Goal: Task Accomplishment & Management: Complete application form

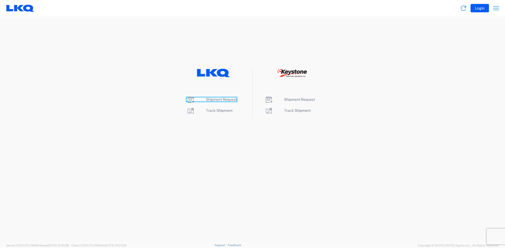
click at [215, 100] on span "Shipment Request" at bounding box center [221, 100] width 31 height 4
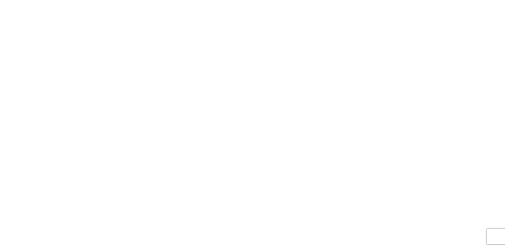
select select "FULL"
select select "LBS"
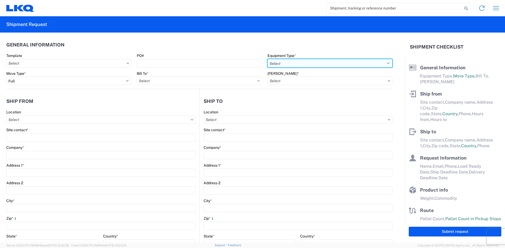
click at [274, 60] on select "Select 53’ Dry Van Flatbed Dropdeck (van) Lowboy (flatbed) Rail" at bounding box center [329, 63] width 125 height 8
select select "STDV"
click at [267, 59] on select "Select 53’ Dry Van Flatbed Dropdeck (van) Lowboy (flatbed) Rail" at bounding box center [329, 63] width 125 height 8
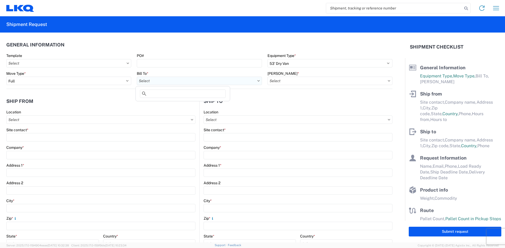
click at [211, 85] on input "Bill To *" at bounding box center [199, 81] width 125 height 8
type input "1882"
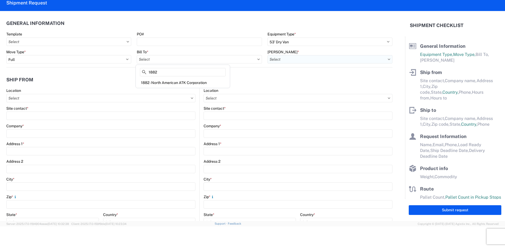
click at [291, 59] on input "Bill Code *" at bounding box center [329, 59] width 125 height 8
click at [292, 59] on input "Bill Code *" at bounding box center [329, 59] width 125 height 8
click at [292, 58] on input "Bill Code *" at bounding box center [329, 59] width 125 height 8
click at [293, 58] on input "Bill Code *" at bounding box center [329, 59] width 125 height 8
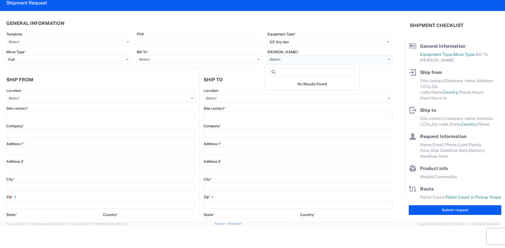
click at [294, 58] on input "Bill Code *" at bounding box center [329, 59] width 125 height 8
click at [295, 58] on input "Bill Code *" at bounding box center [329, 59] width 125 height 8
drag, startPoint x: 295, startPoint y: 58, endPoint x: 316, endPoint y: 62, distance: 21.8
click at [296, 58] on input "Bill Code *" at bounding box center [329, 59] width 125 height 8
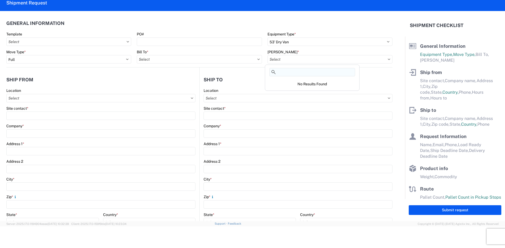
click at [319, 70] on input at bounding box center [312, 72] width 86 height 8
click at [322, 70] on input at bounding box center [312, 72] width 86 height 8
drag, startPoint x: 341, startPoint y: 63, endPoint x: 355, endPoint y: 59, distance: 14.0
click at [344, 63] on input "Bill Code *" at bounding box center [329, 59] width 125 height 8
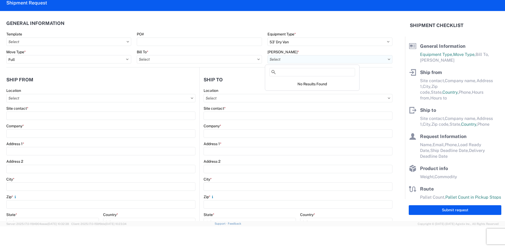
drag, startPoint x: 383, startPoint y: 65, endPoint x: 388, endPoint y: 58, distance: 8.5
click at [385, 62] on agx-form-control-wrapper-v2 "Bill Code *" at bounding box center [329, 59] width 130 height 18
click at [388, 58] on input "Bill Code *" at bounding box center [329, 59] width 125 height 8
click at [385, 58] on input "Bill Code *" at bounding box center [329, 59] width 125 height 8
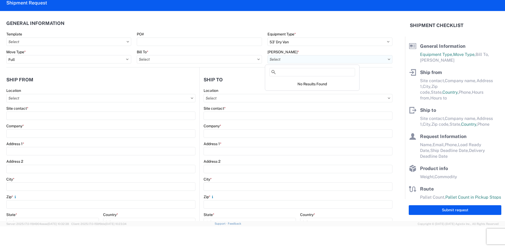
click at [385, 58] on input "Bill Code *" at bounding box center [329, 59] width 125 height 8
click at [388, 60] on icon at bounding box center [389, 60] width 3 height 2
click at [388, 59] on icon at bounding box center [389, 59] width 2 height 1
click at [320, 60] on input "Bill Code *" at bounding box center [329, 59] width 125 height 8
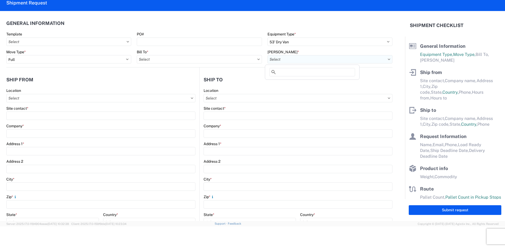
click at [320, 60] on input "Bill Code *" at bounding box center [329, 59] width 125 height 8
click at [196, 60] on input "Bill To *" at bounding box center [199, 59] width 125 height 8
type input "1882"
click at [192, 83] on div "1882 - North American ATK Corporation" at bounding box center [183, 83] width 92 height 8
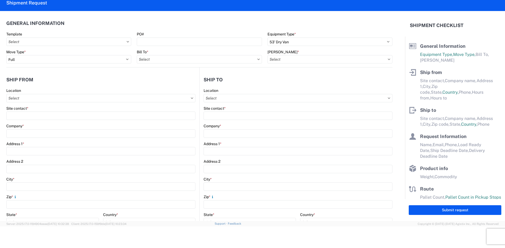
type input "1882 - North American ATK Corporation"
click at [291, 61] on input "Bill Code *" at bounding box center [329, 59] width 125 height 8
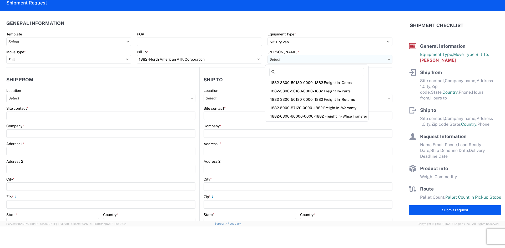
click at [291, 61] on input "Bill Code *" at bounding box center [329, 59] width 125 height 8
click at [291, 60] on input "Bill Code *" at bounding box center [329, 59] width 125 height 8
click at [287, 117] on div "1882-6300-66000-0000 - 1882 Freight In - Whse Transfer" at bounding box center [316, 116] width 101 height 8
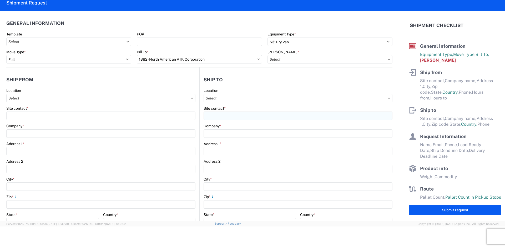
type input "1882-6300-66000-0000 - 1882 Freight In - Whse Transfer"
click at [22, 98] on input "Location" at bounding box center [100, 98] width 189 height 8
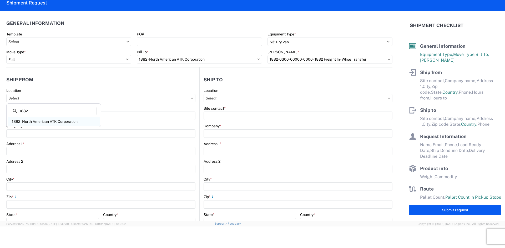
type input "1882"
click at [33, 119] on div "1882 - North American ATK Corporation" at bounding box center [54, 122] width 92 height 8
type input "1882 - North American ATK Corporation"
type input "LKQ Corporation"
type input "1102 W Carrier Pkwy STE 100"
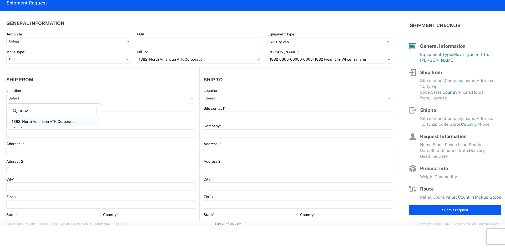
type input "Grand Prairie"
type input "75050"
select select "TX"
select select "US"
type input "800-421-3746"
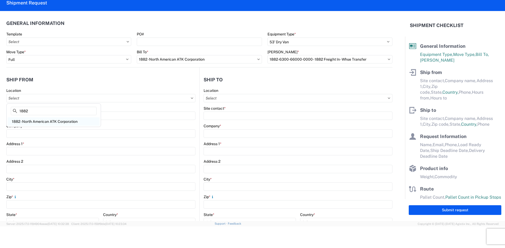
type input "07:00"
type input "17:00"
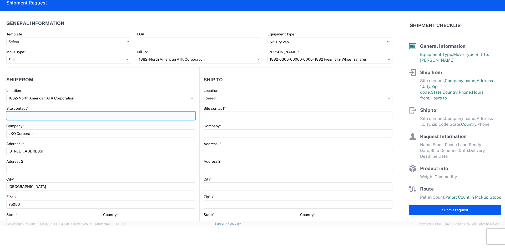
click at [57, 116] on input "Site contact *" at bounding box center [100, 116] width 189 height 8
type input "Michael Vasquez"
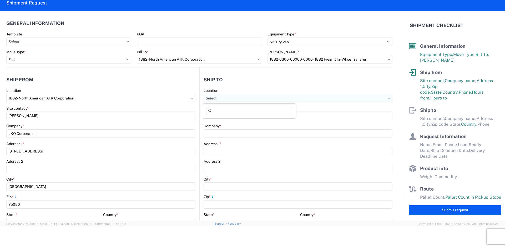
click at [227, 97] on input "Location" at bounding box center [297, 98] width 189 height 8
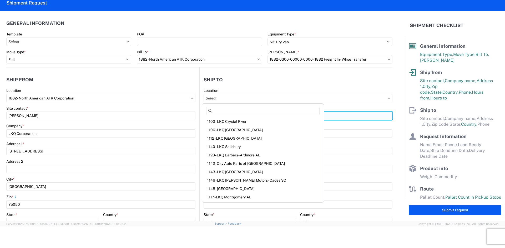
click at [336, 117] on input "Site contact *" at bounding box center [297, 116] width 189 height 8
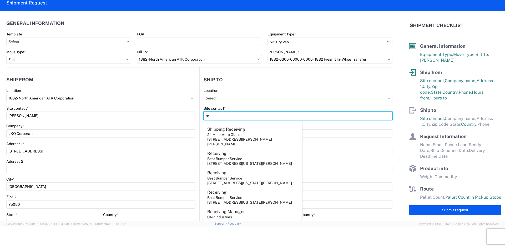
type input "r"
type input "RECEIVING"
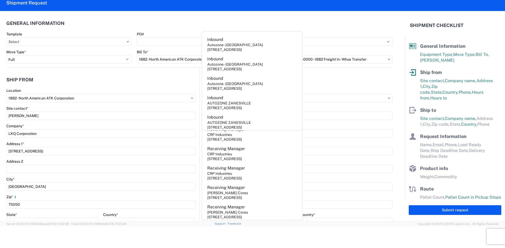
click at [338, 123] on agx-form-control-wrapper-v2 "Site contact * RECEIVING" at bounding box center [297, 115] width 189 height 18
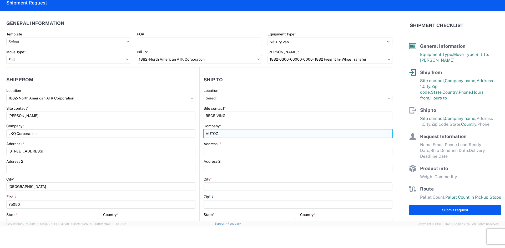
click at [230, 136] on input "AUTOZ" at bounding box center [297, 134] width 189 height 8
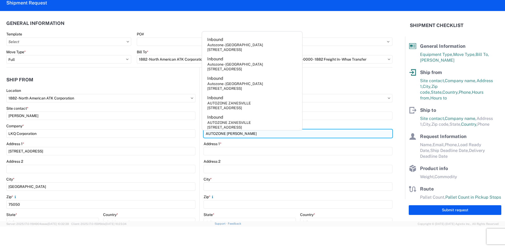
type input "AUTOZONE TERRELL"
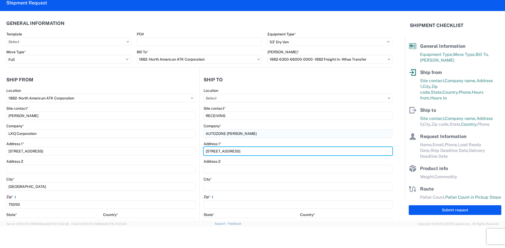
type input "2350 AIRPORT RD"
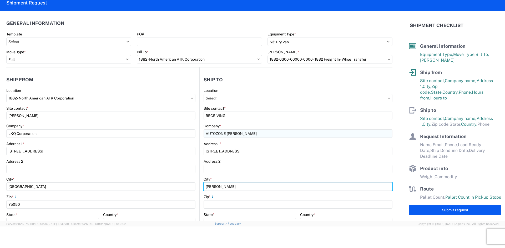
type input "TERRELL"
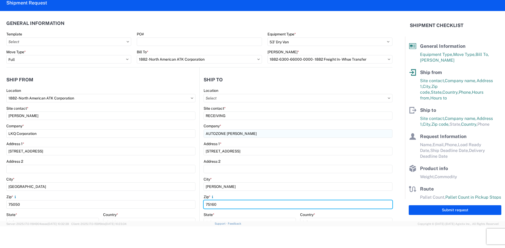
type input "75160"
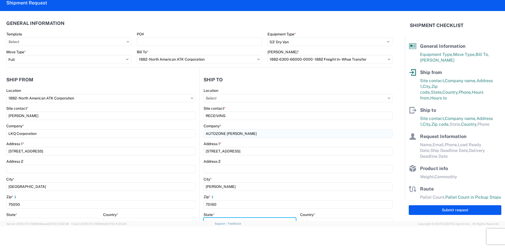
scroll to position [5, 0]
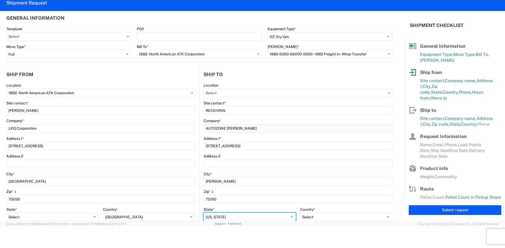
select select "TX"
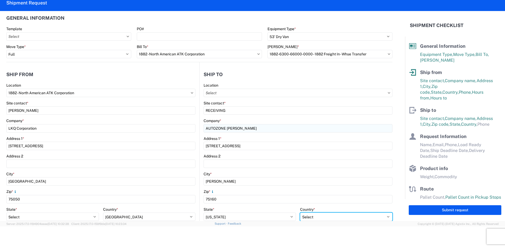
select select "US"
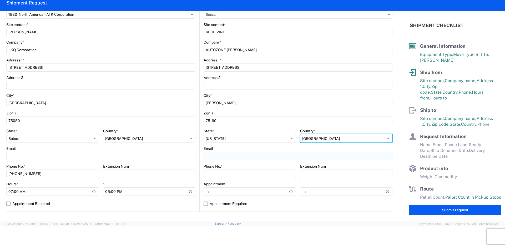
scroll to position [84, 0]
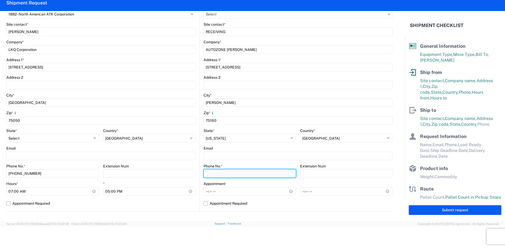
click at [221, 171] on input "Phone No. *" at bounding box center [249, 174] width 92 height 8
type input "972-524-2226"
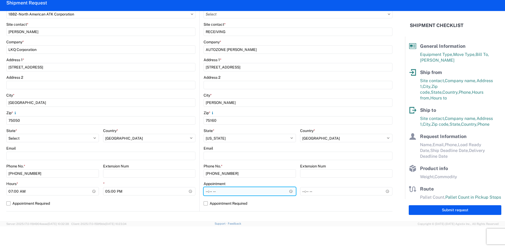
click at [229, 190] on input "Hours *" at bounding box center [249, 191] width 92 height 8
type input "03:30"
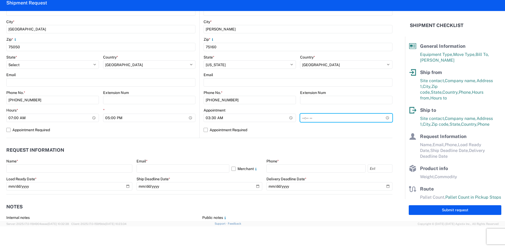
scroll to position [163, 0]
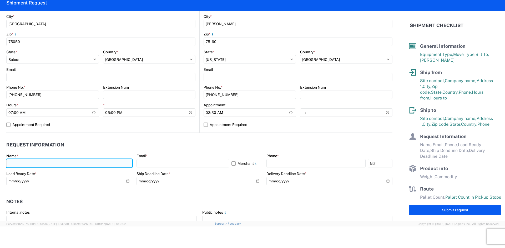
click at [33, 165] on input "text" at bounding box center [69, 163] width 126 height 8
type input "a"
type input "ANNA LOPEZ"
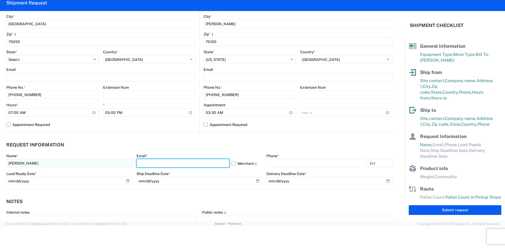
type input "MALOPEZ@LKQCORP.COM"
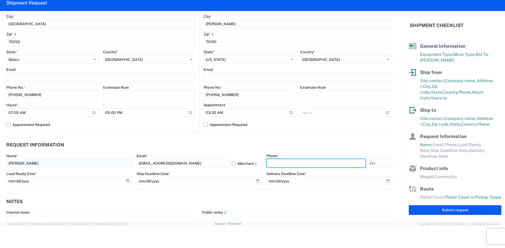
type input "8004213746"
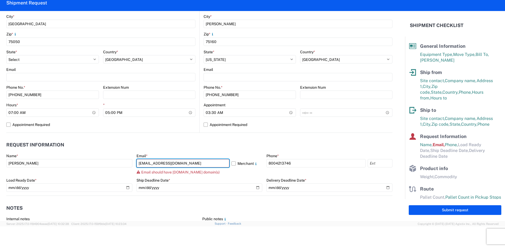
drag, startPoint x: 187, startPoint y: 167, endPoint x: 121, endPoint y: 175, distance: 66.5
click at [121, 177] on div "Name * ANNA LOPEZ Email * MALOPEZ@LKQCORP.COM Merchant Email should have lkqcor…" at bounding box center [199, 175] width 386 height 42
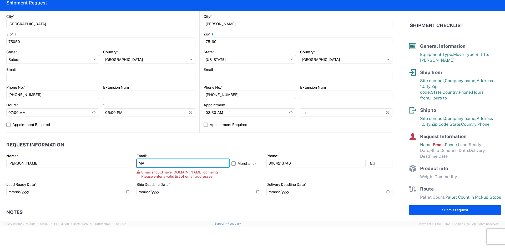
type input "M"
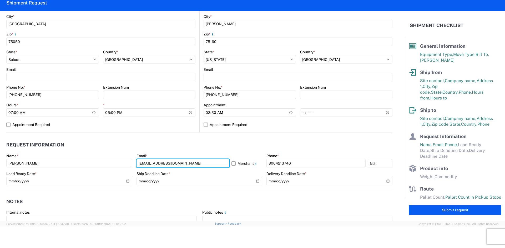
type input "malopez@lkqcorp.com"
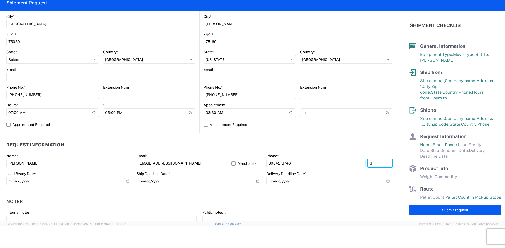
type input "3"
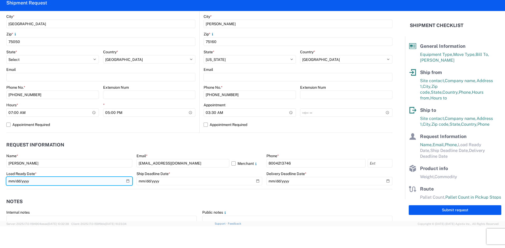
click at [11, 182] on input "date" at bounding box center [69, 181] width 126 height 8
type input "2025-08-29"
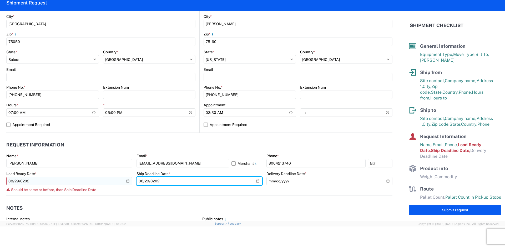
type input "2025-08-29"
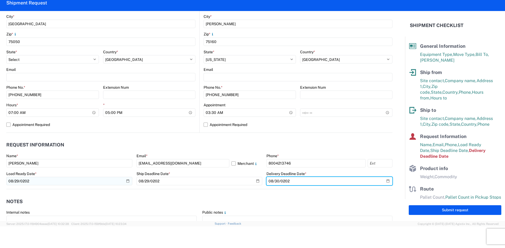
type input "2020-08-30"
type input "2025-08-30"
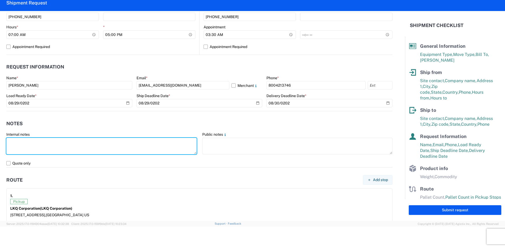
scroll to position [242, 0]
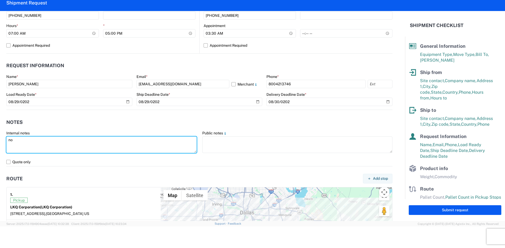
type textarea "n"
type textarea "NO REEFER , NO FOOD TRUCK, NO RAIL"
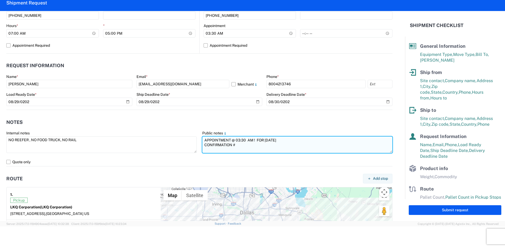
click at [244, 149] on textarea "APPOINTMENT @ 03:30 AM ! FOR AUGUST 30, 2025 CONFIRMATION #" at bounding box center [297, 145] width 190 height 17
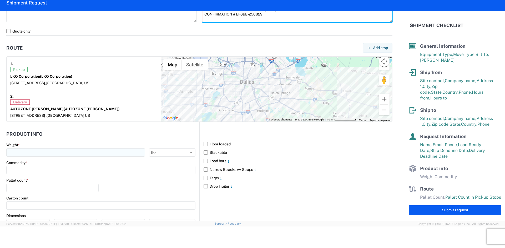
scroll to position [374, 0]
type textarea "APPOINTMENT @ 03:30 AM ! FOR AUGUST 30, 2025 CONFIRMATION # EF6BE-250829"
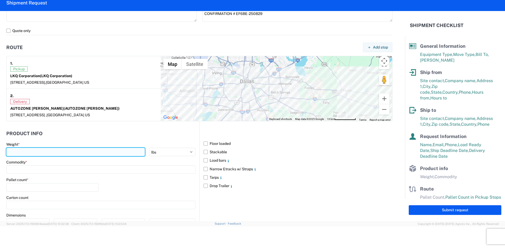
click at [77, 154] on input "number" at bounding box center [75, 152] width 139 height 8
click at [37, 151] on input "number" at bounding box center [75, 152] width 139 height 8
type input "30"
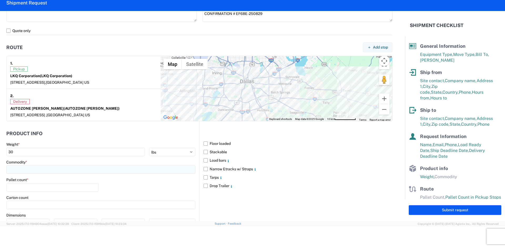
click at [31, 169] on input at bounding box center [100, 170] width 189 height 8
click at [35, 181] on input at bounding box center [54, 183] width 86 height 8
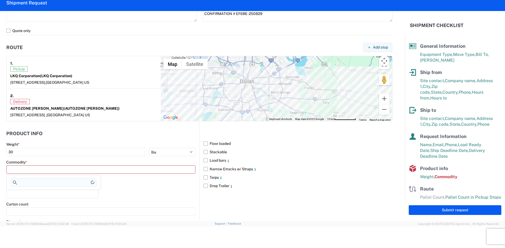
click at [35, 181] on agx-block-ui "Home Shipment request Shipment tracking Shipment Request General Information Te…" at bounding box center [252, 102] width 505 height 248
click at [34, 181] on main "Weight * 30 kgs lbs Commodity * This field is required Pallet count * Carton co…" at bounding box center [102, 203] width 193 height 122
click at [35, 172] on input at bounding box center [100, 170] width 189 height 8
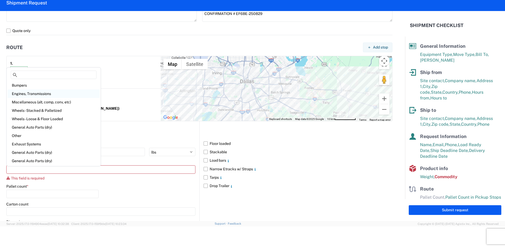
click at [36, 95] on div "Engines, Transmissions" at bounding box center [54, 94] width 92 height 8
type input "Engines, Transmissions"
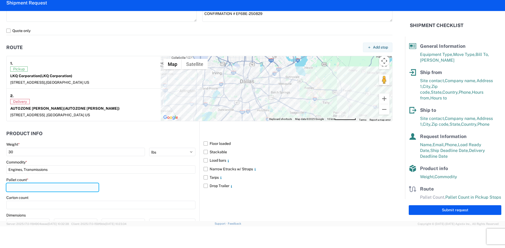
click at [33, 188] on input "number" at bounding box center [52, 188] width 92 height 8
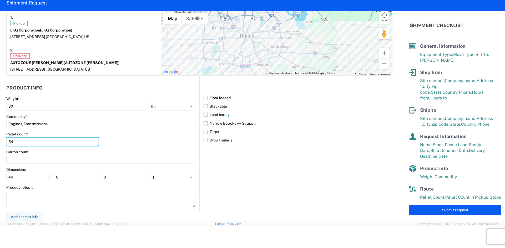
scroll to position [420, 0]
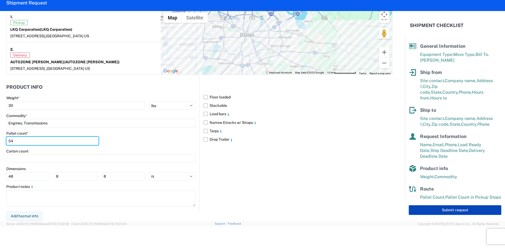
type input "54"
click at [434, 211] on button "Submit request" at bounding box center [455, 211] width 93 height 10
select select "US"
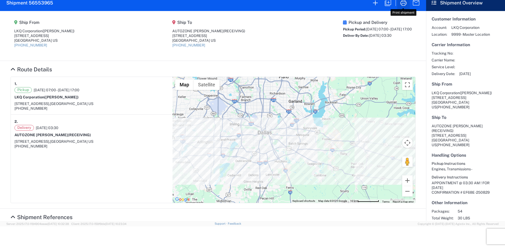
click at [404, 4] on icon "button" at bounding box center [403, 3] width 8 height 8
